Goal: Transaction & Acquisition: Purchase product/service

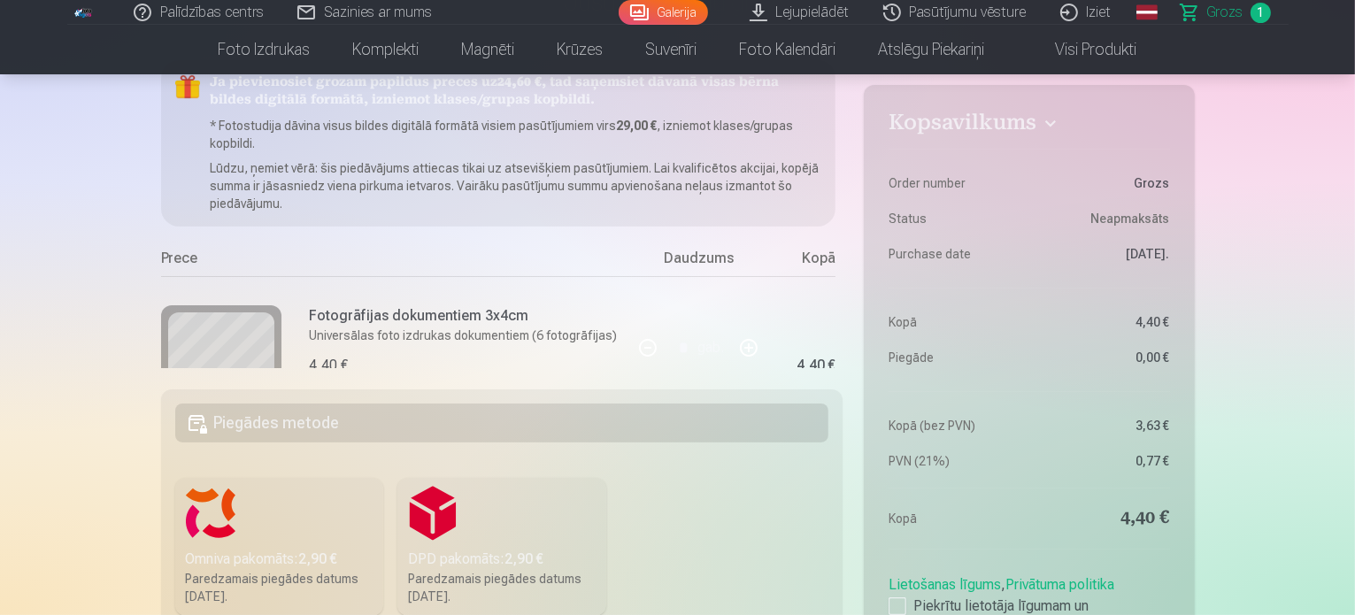
scroll to position [266, 0]
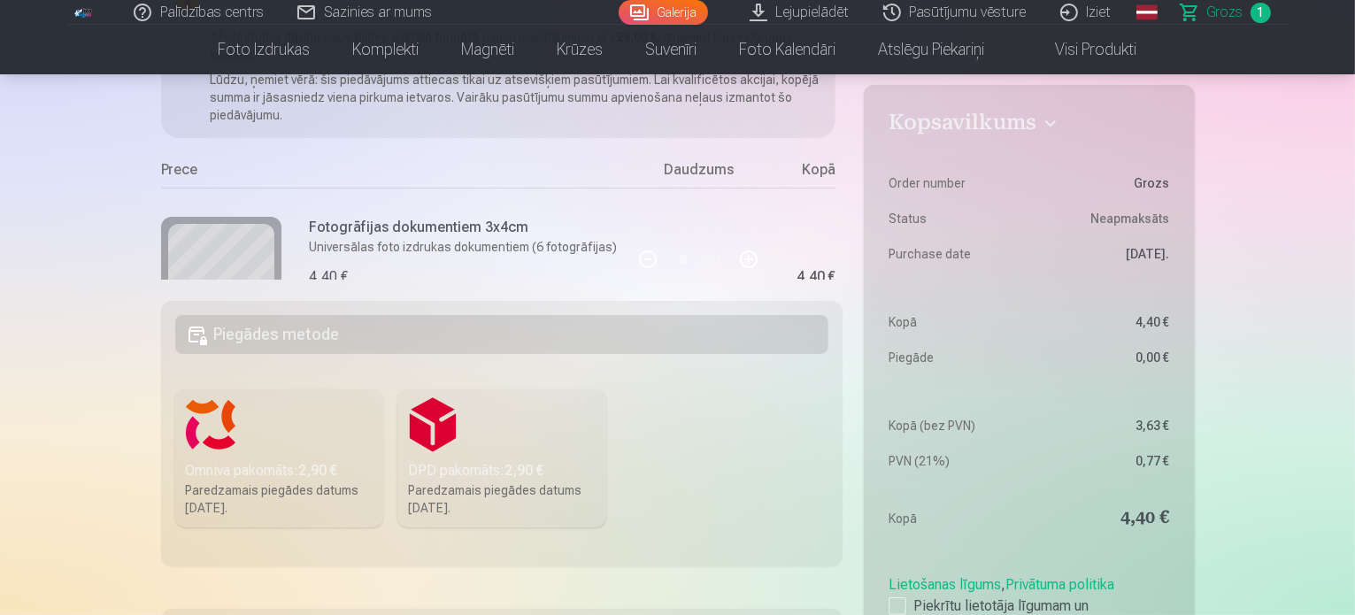
click at [629, 318] on h5 "Piegādes metode" at bounding box center [502, 334] width 654 height 39
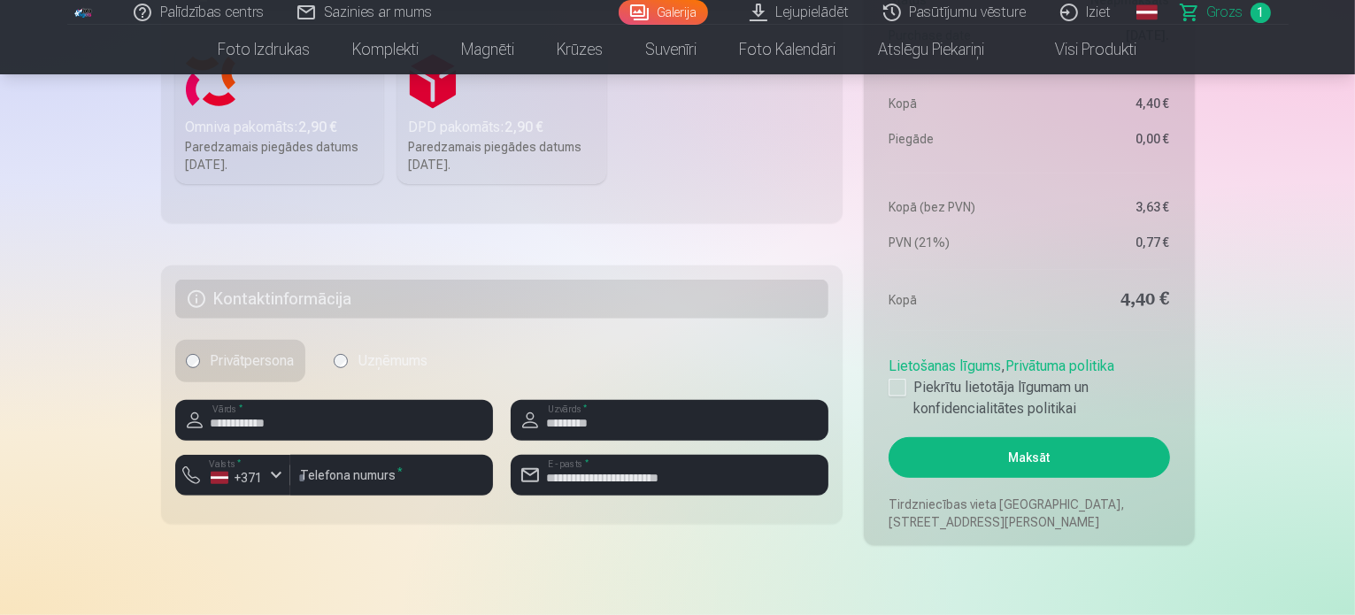
scroll to position [620, 0]
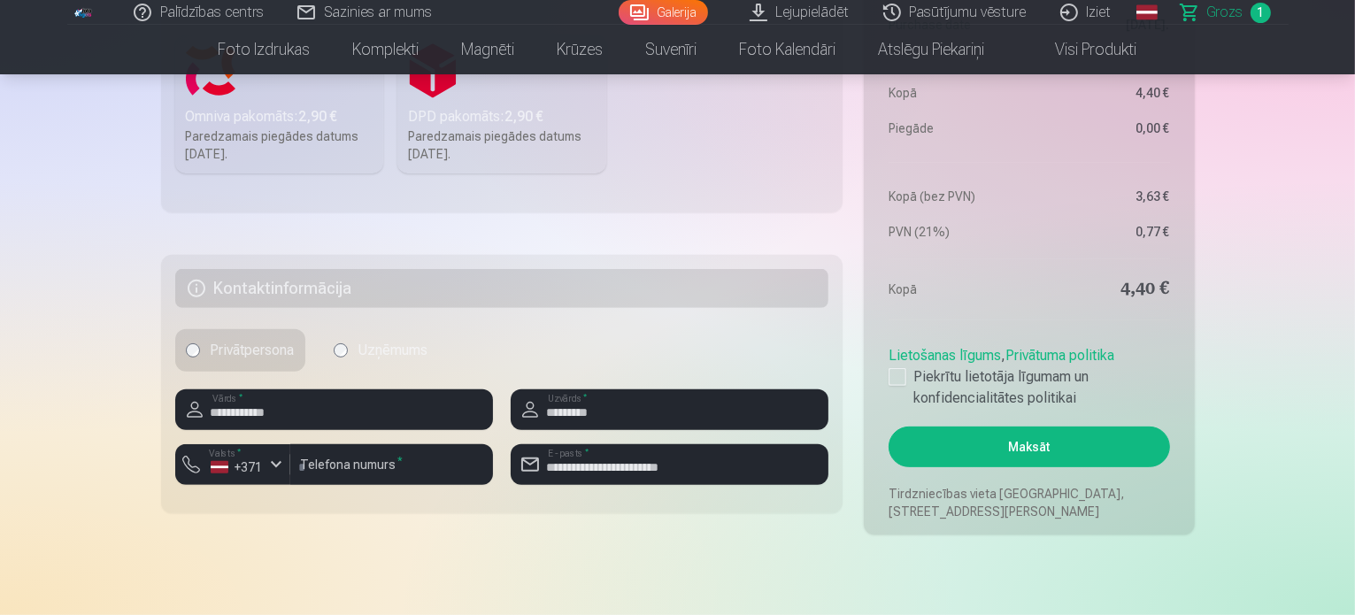
click at [662, 282] on h5 "Kontaktinformācija" at bounding box center [502, 288] width 654 height 39
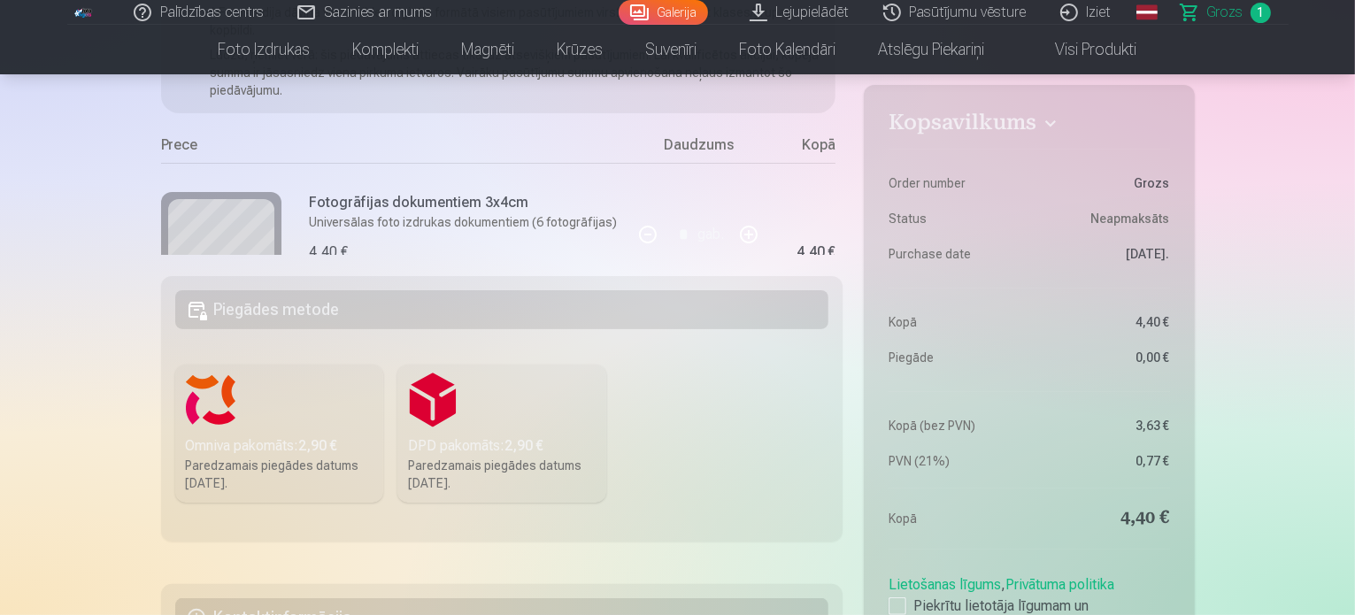
scroll to position [708, 0]
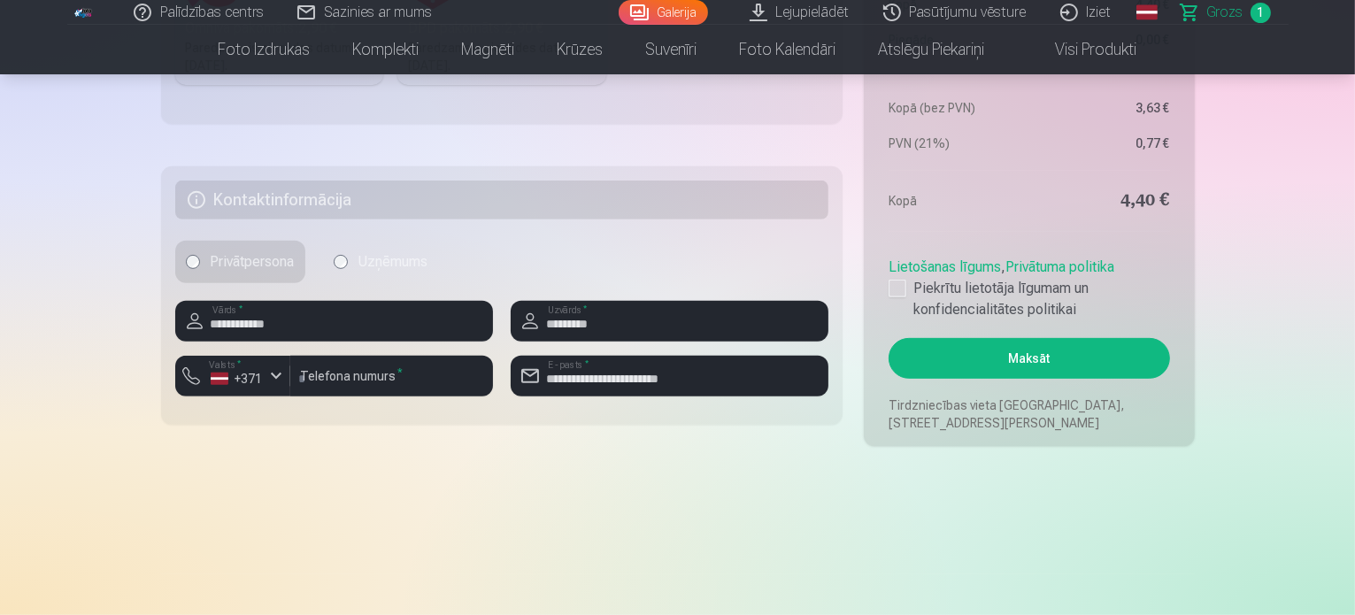
click at [1043, 356] on button "Maksāt" at bounding box center [1029, 358] width 281 height 41
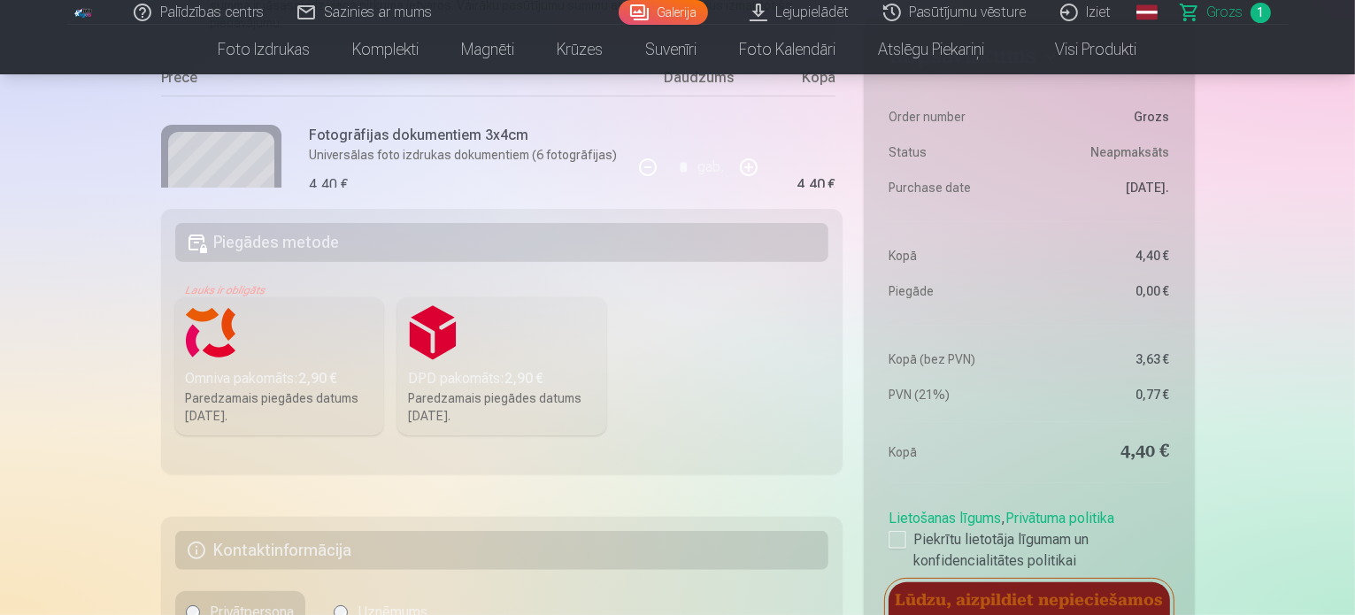
scroll to position [354, 0]
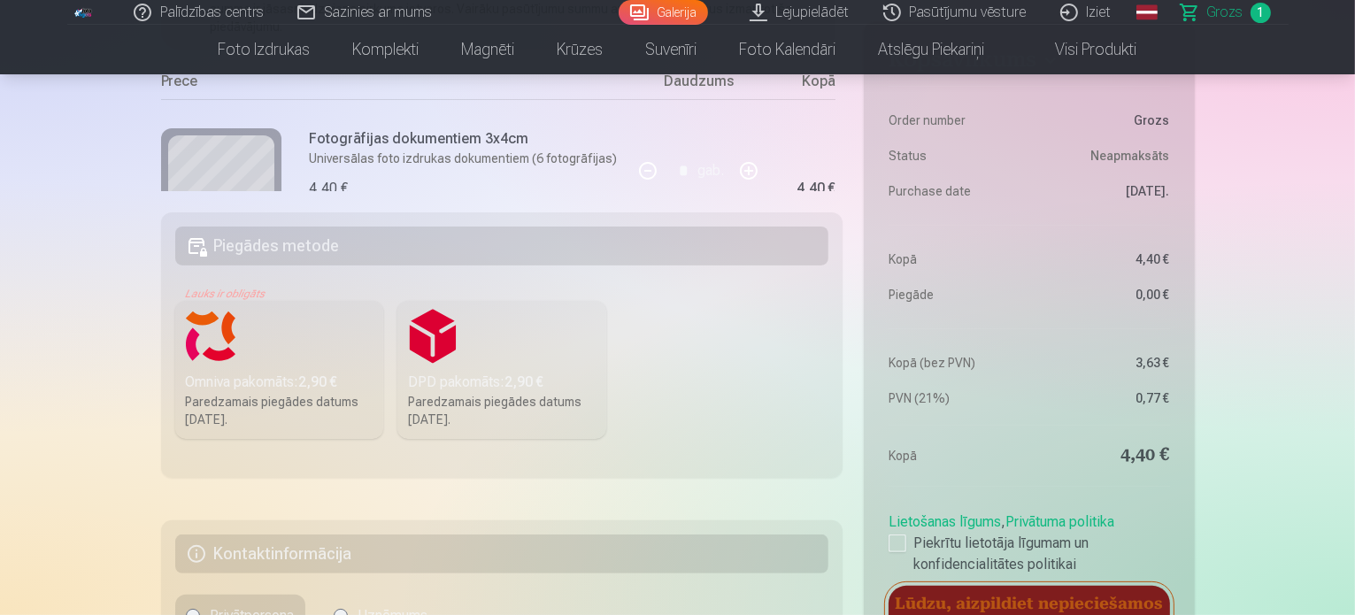
click at [185, 305] on label "Omniva pakomāts : 2,90 € Paredzamais piegādes datums [DATE]." at bounding box center [279, 370] width 209 height 138
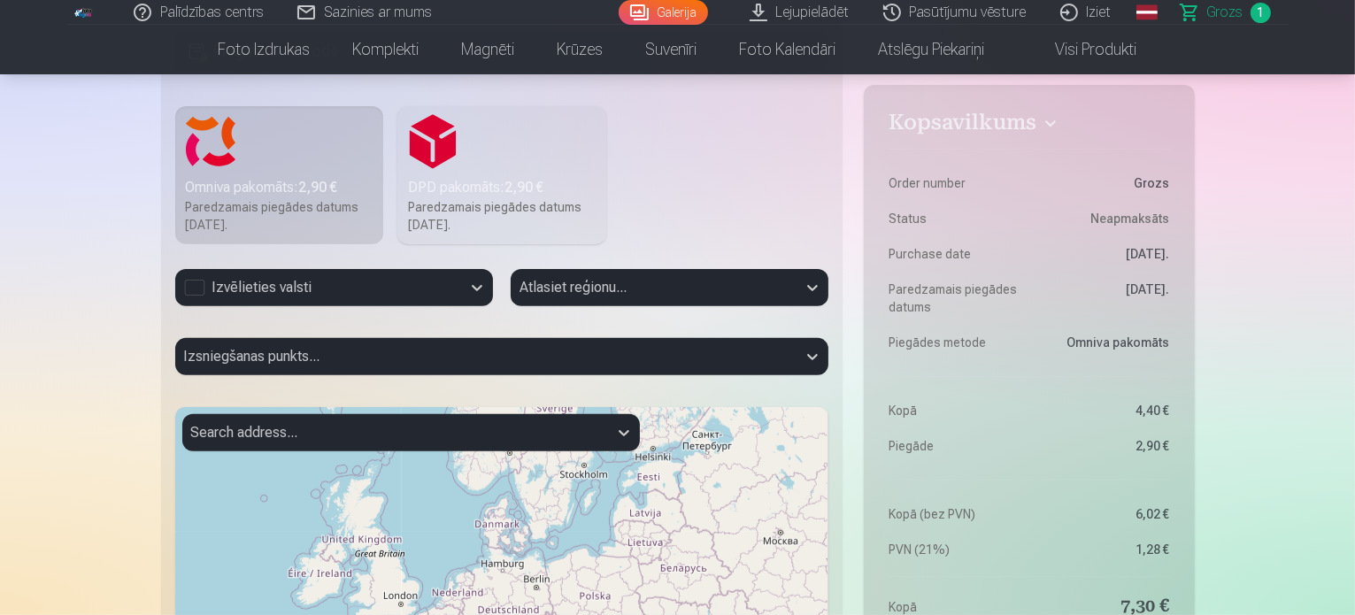
scroll to position [620, 0]
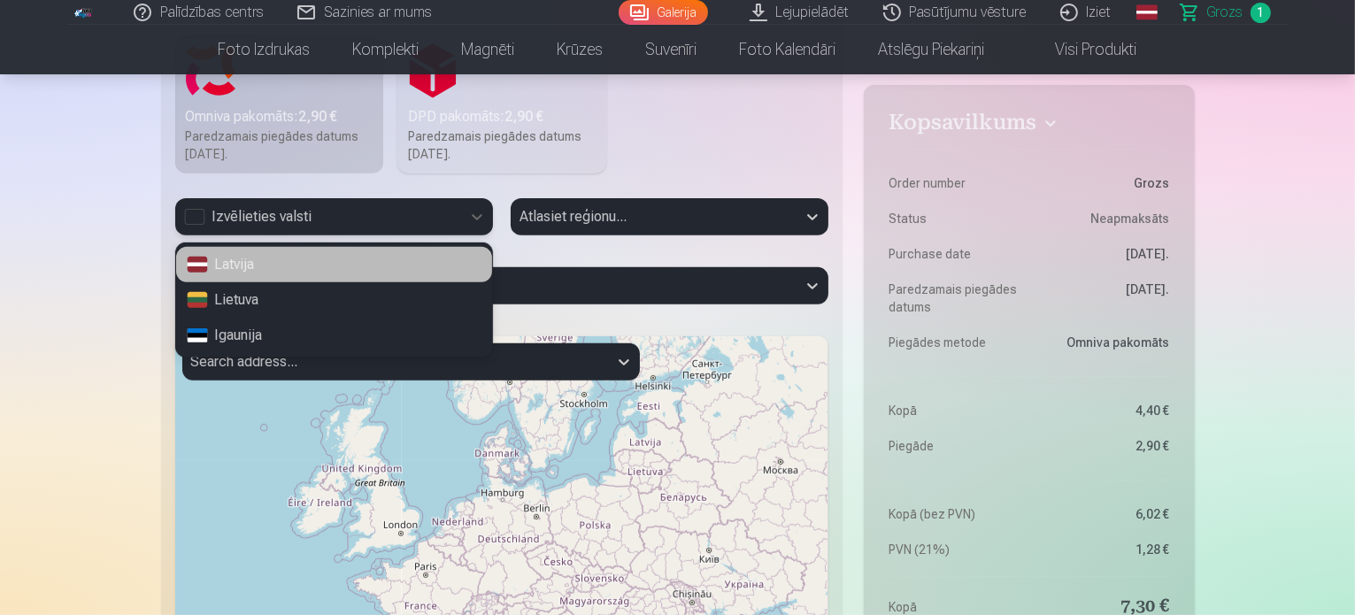
click at [435, 212] on div "Izvēlieties valsti" at bounding box center [318, 216] width 268 height 21
click at [274, 265] on div "Latvija" at bounding box center [334, 264] width 316 height 35
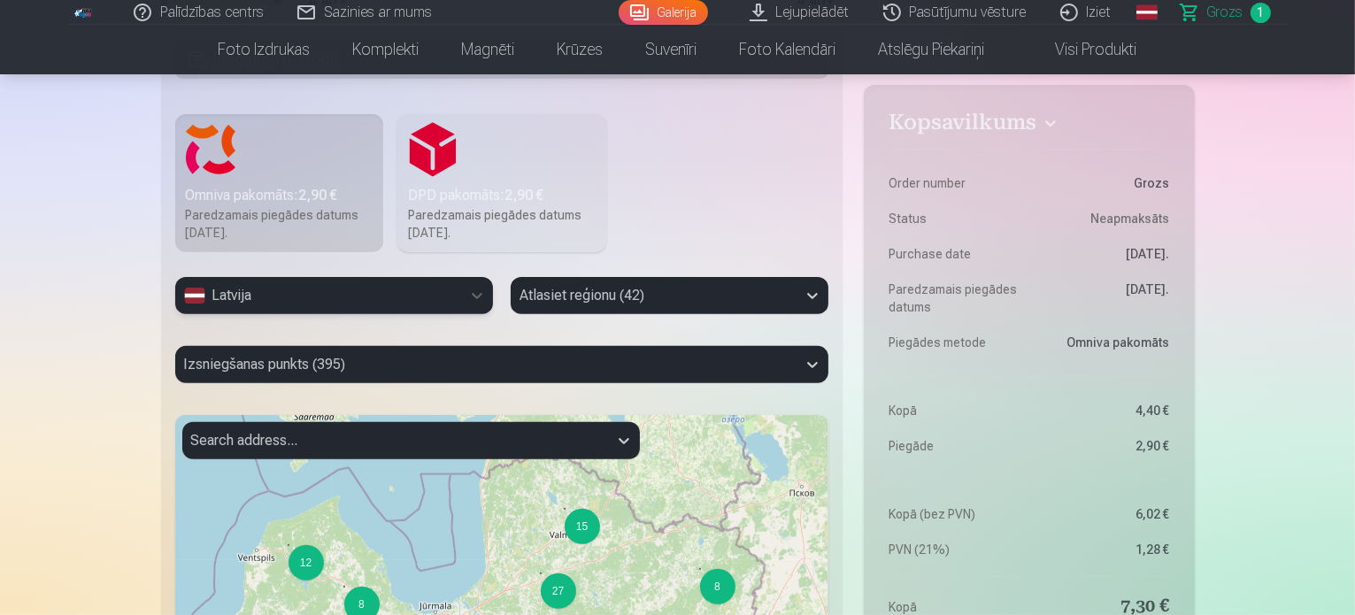
scroll to position [531, 0]
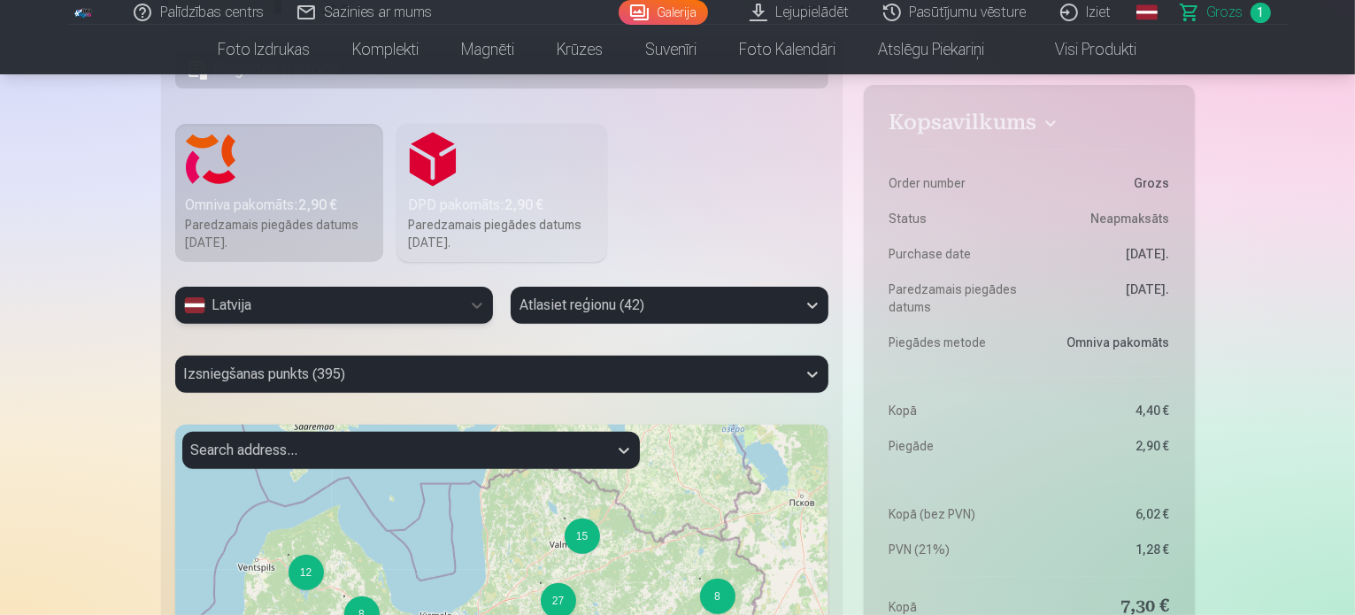
click at [734, 305] on div at bounding box center [654, 305] width 268 height 25
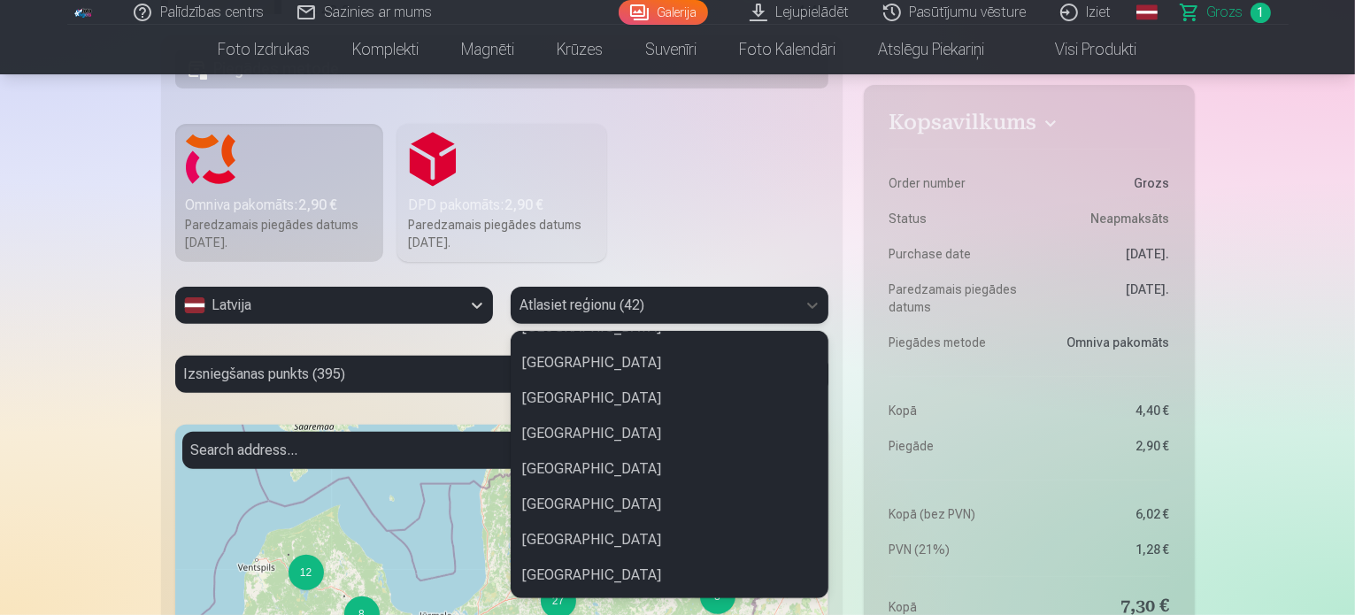
scroll to position [708, 0]
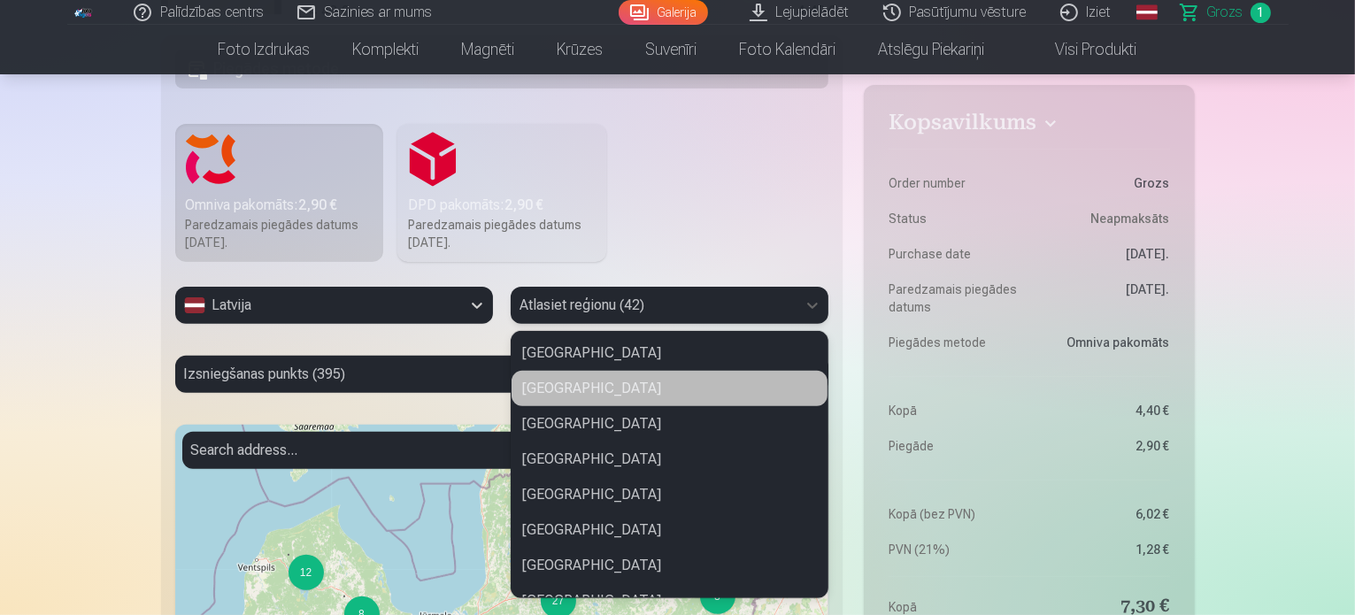
click at [582, 390] on div "[GEOGRAPHIC_DATA]" at bounding box center [670, 388] width 316 height 35
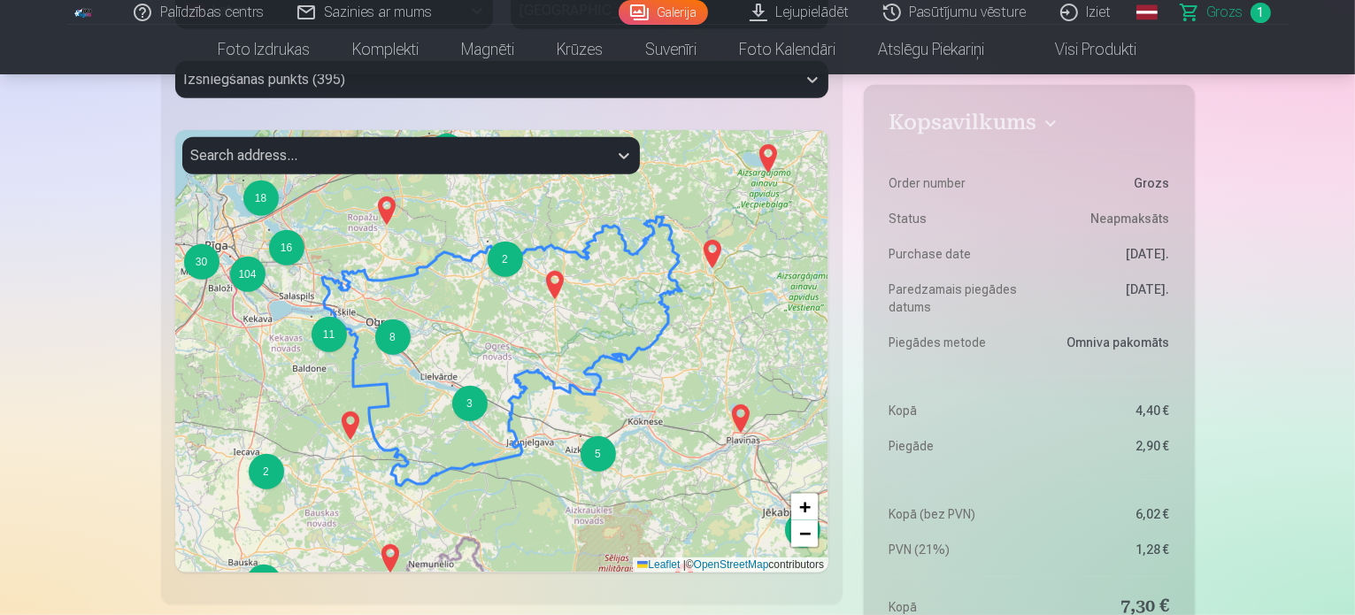
scroll to position [885, 0]
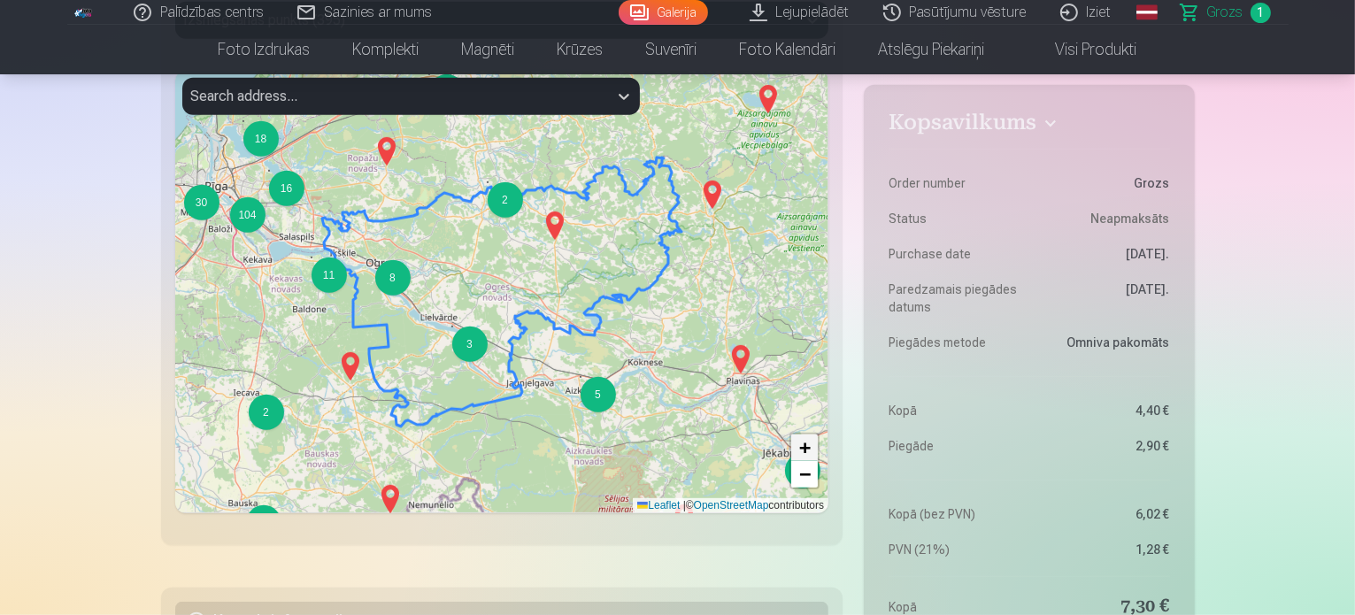
click at [810, 451] on span "+" at bounding box center [805, 447] width 12 height 22
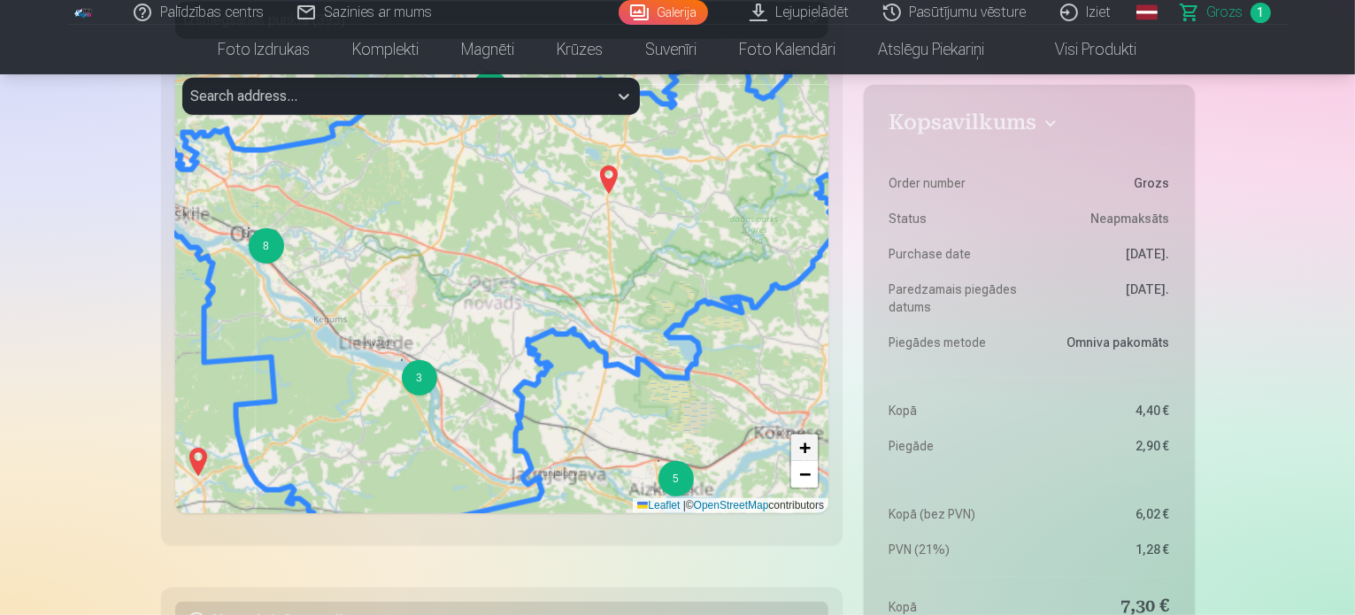
click at [810, 451] on span "+" at bounding box center [805, 447] width 12 height 22
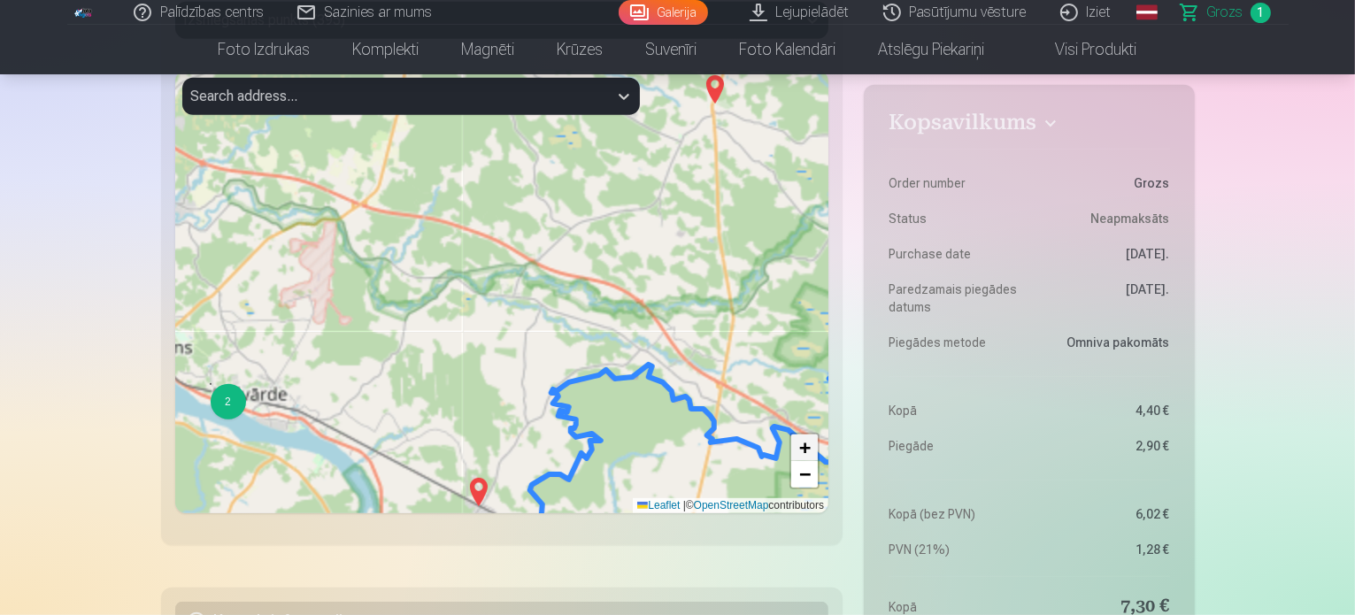
click at [810, 451] on span "+" at bounding box center [805, 447] width 12 height 22
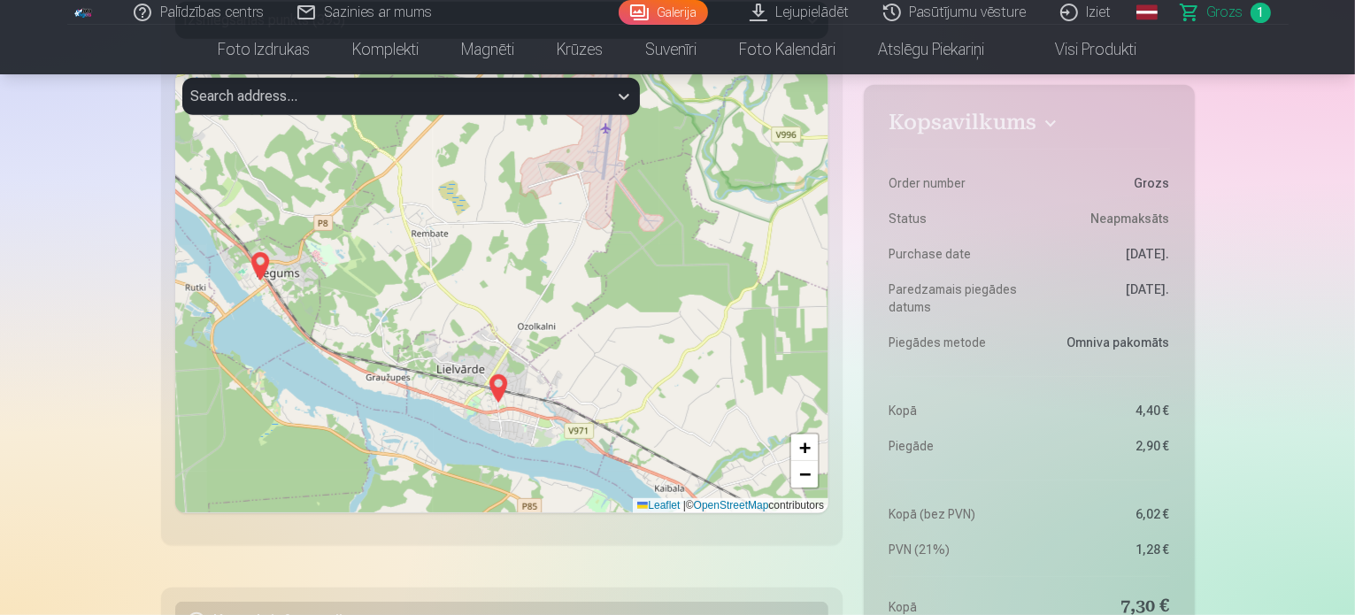
drag, startPoint x: 304, startPoint y: 410, endPoint x: 767, endPoint y: 283, distance: 480.0
click at [767, 283] on div "+ − Leaflet | © OpenStreetMap contributors" at bounding box center [502, 292] width 654 height 443
click at [499, 386] on img at bounding box center [498, 388] width 28 height 42
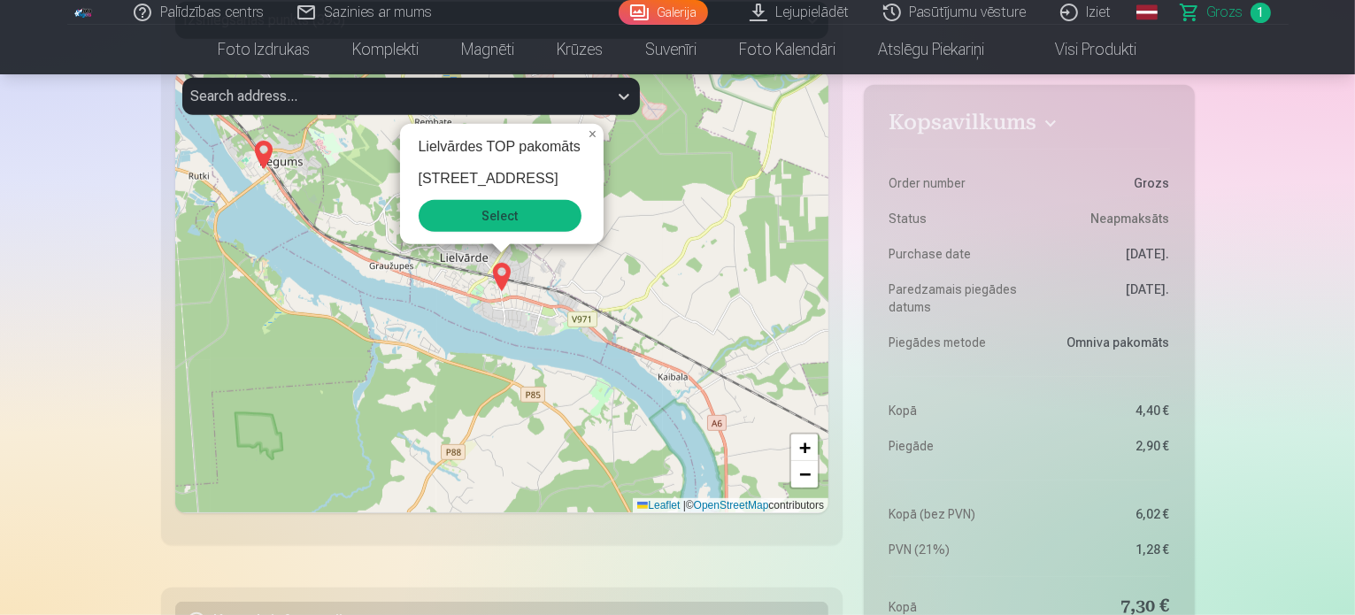
click at [506, 209] on button "Select" at bounding box center [500, 216] width 163 height 32
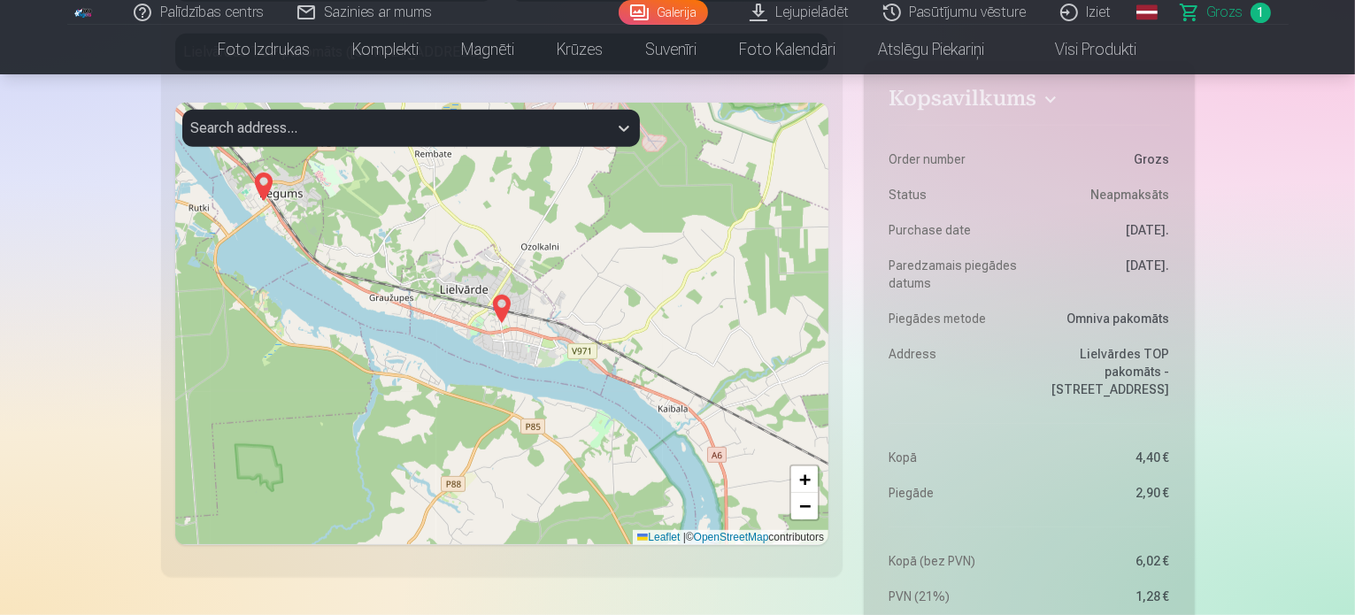
scroll to position [797, 0]
